Goal: Answer question/provide support

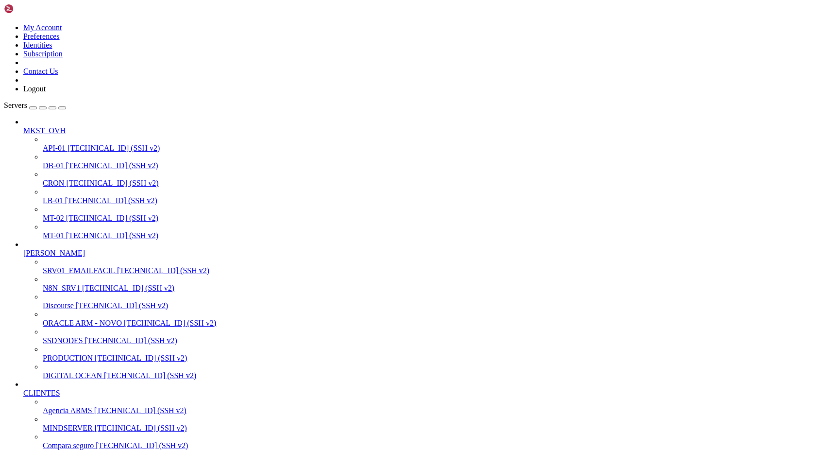
scroll to position [6046, 0]
drag, startPoint x: 17, startPoint y: 1739, endPoint x: 285, endPoint y: 1744, distance: 267.3
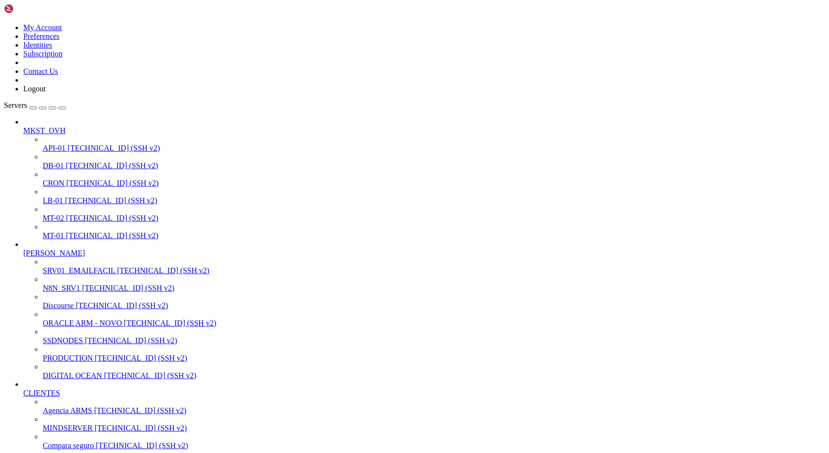
scroll to position [19775, 0]
drag, startPoint x: 146, startPoint y: 1790, endPoint x: 7, endPoint y: 1779, distance: 138.9
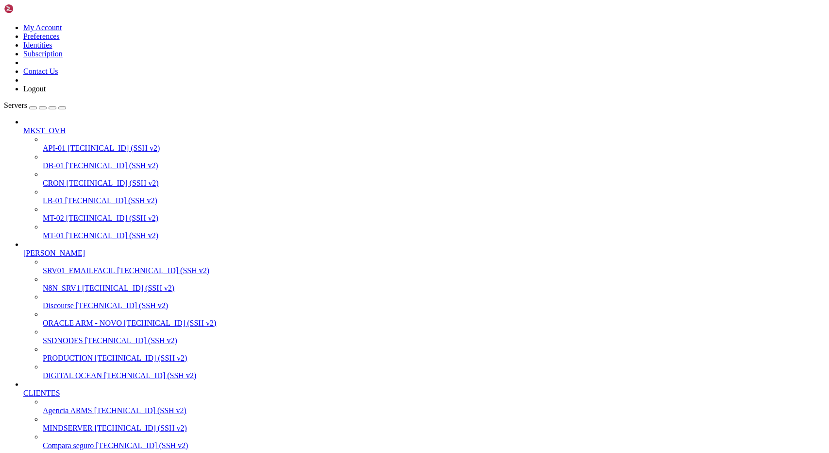
scroll to position [22228, 0]
drag, startPoint x: 16, startPoint y: 1724, endPoint x: 257, endPoint y: 1754, distance: 242.9
drag, startPoint x: 13, startPoint y: 1780, endPoint x: 310, endPoint y: 1867, distance: 309.2
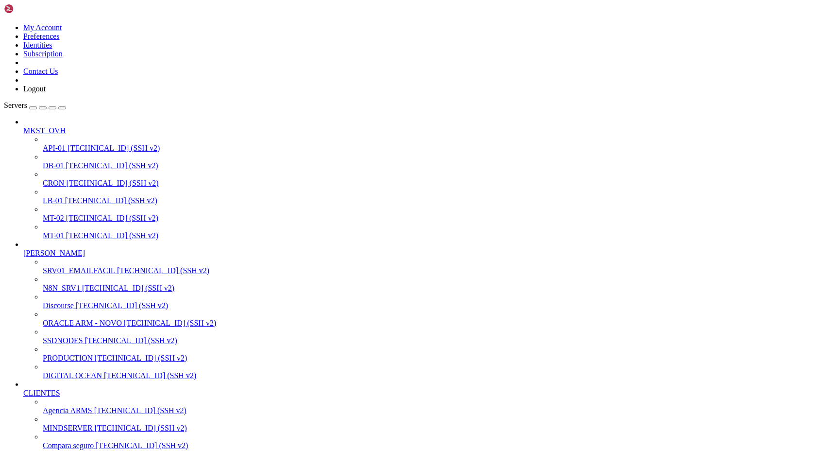
drag, startPoint x: 165, startPoint y: 1904, endPoint x: 179, endPoint y: 1900, distance: 14.1
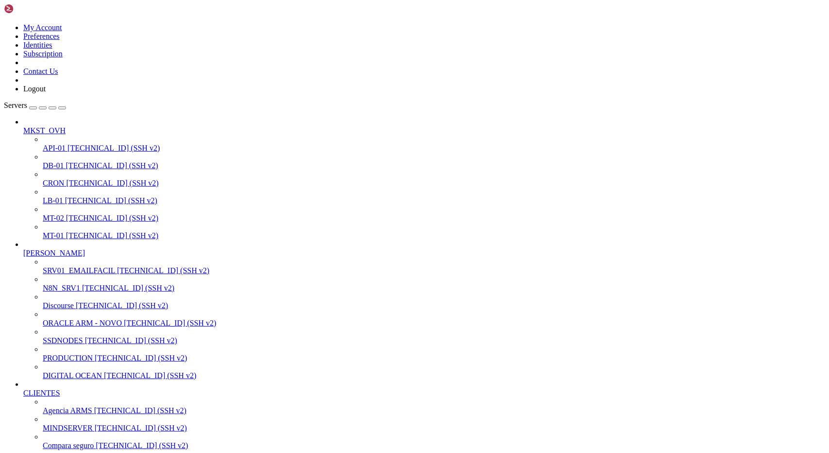
drag, startPoint x: 333, startPoint y: 1908, endPoint x: 348, endPoint y: 1900, distance: 16.7
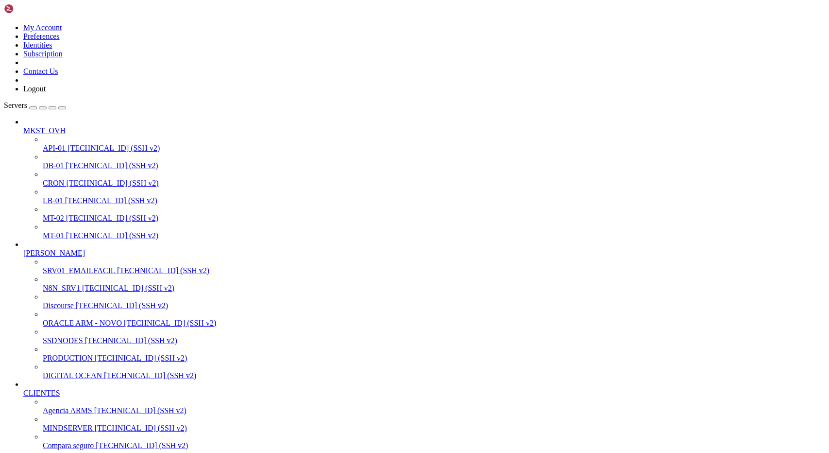
drag, startPoint x: 349, startPoint y: 1901, endPoint x: 161, endPoint y: 1903, distance: 187.6
drag, startPoint x: 22, startPoint y: 1909, endPoint x: 438, endPoint y: 1961, distance: 419.2
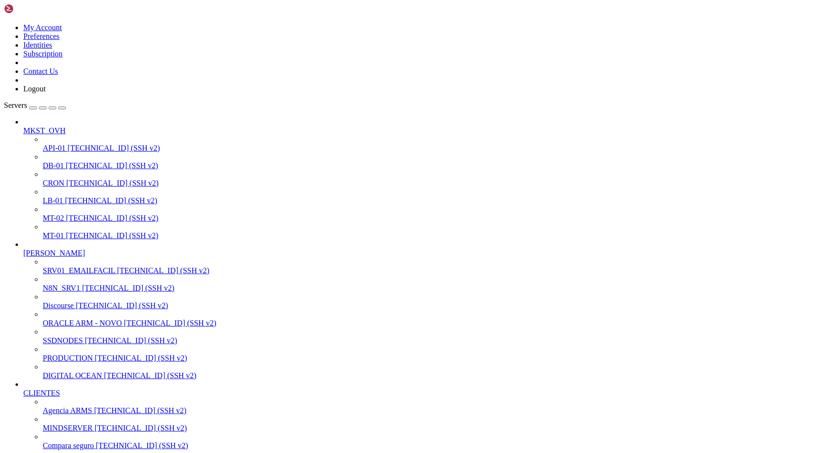
drag, startPoint x: 97, startPoint y: 1444, endPoint x: 184, endPoint y: 1446, distance: 86.5
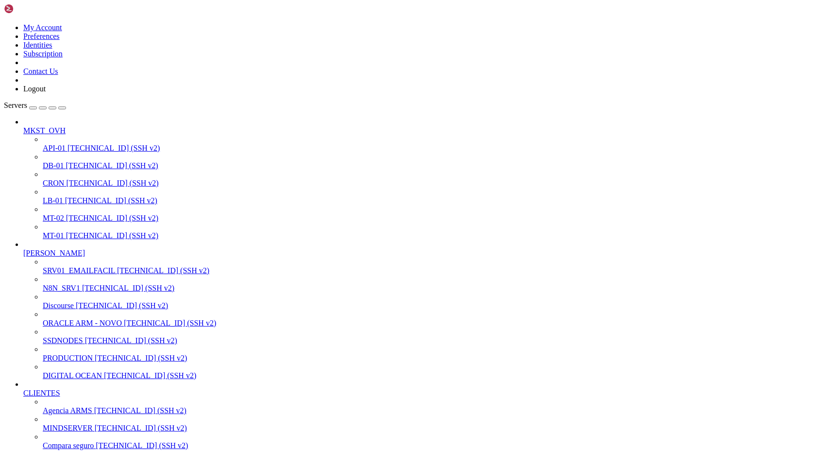
drag, startPoint x: 102, startPoint y: 1594, endPoint x: 218, endPoint y: 1592, distance: 115.7
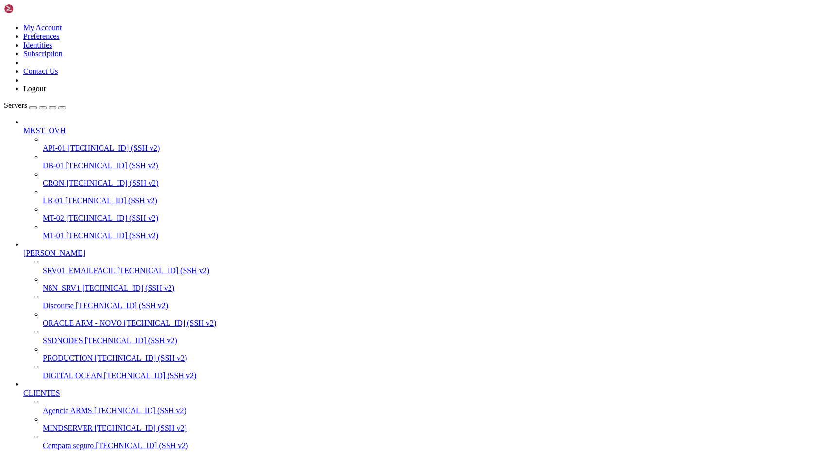
scroll to position [22880, 0]
drag, startPoint x: 42, startPoint y: 1847, endPoint x: 224, endPoint y: 1849, distance: 182.7
